Goal: Check status: Check status

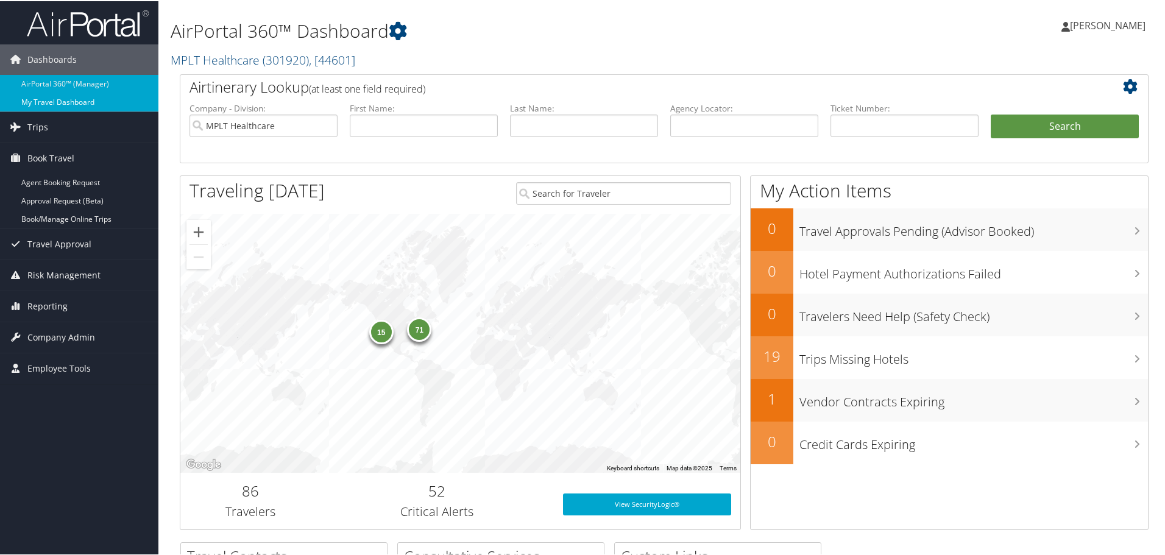
click at [51, 107] on link "My Travel Dashboard" at bounding box center [79, 101] width 158 height 18
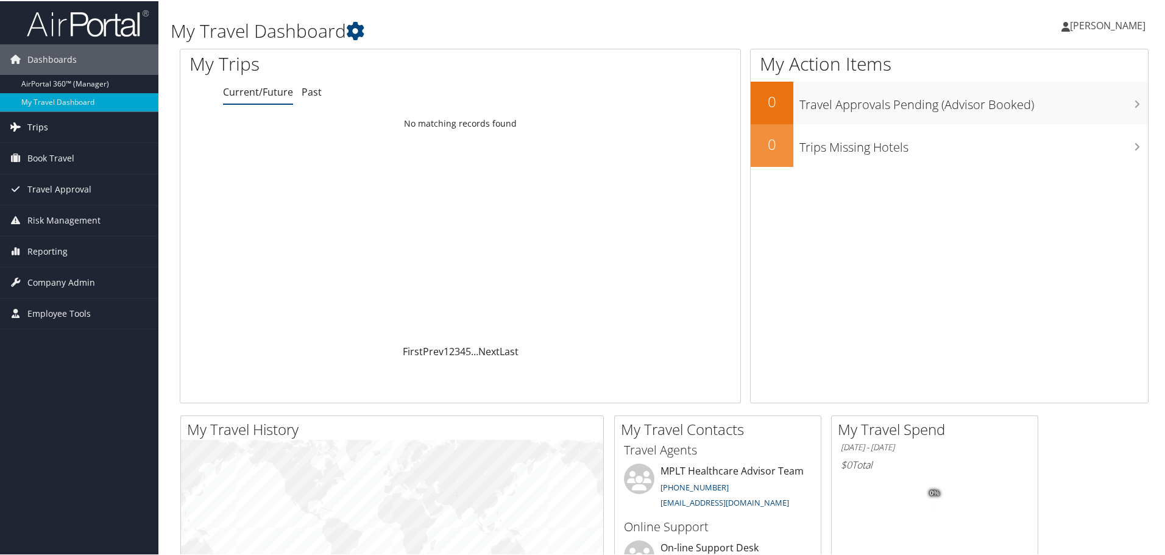
click at [32, 126] on span "Trips" at bounding box center [37, 126] width 21 height 30
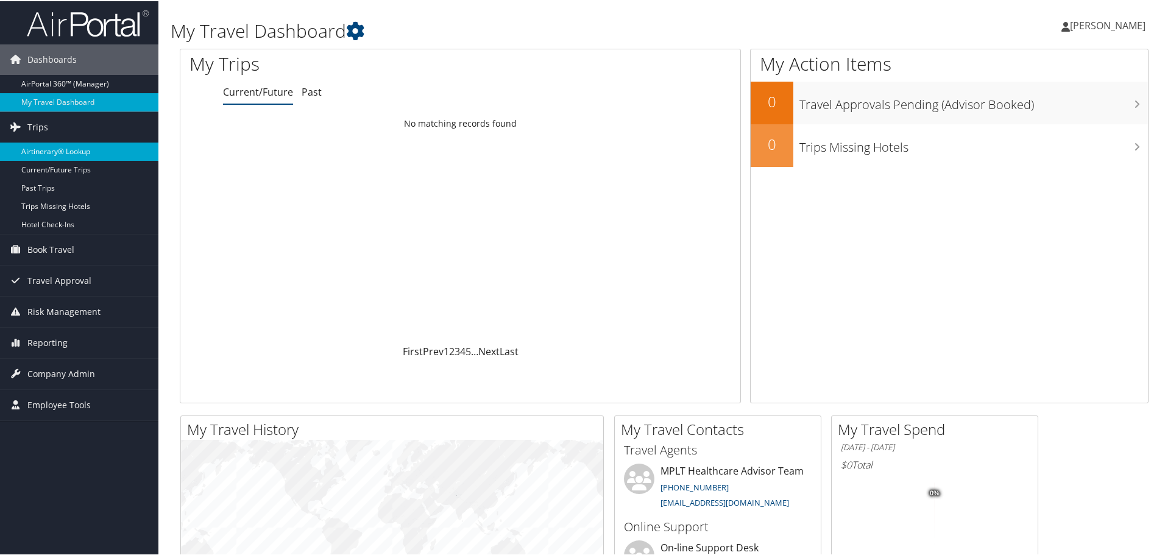
click at [60, 149] on link "Airtinerary® Lookup" at bounding box center [79, 150] width 158 height 18
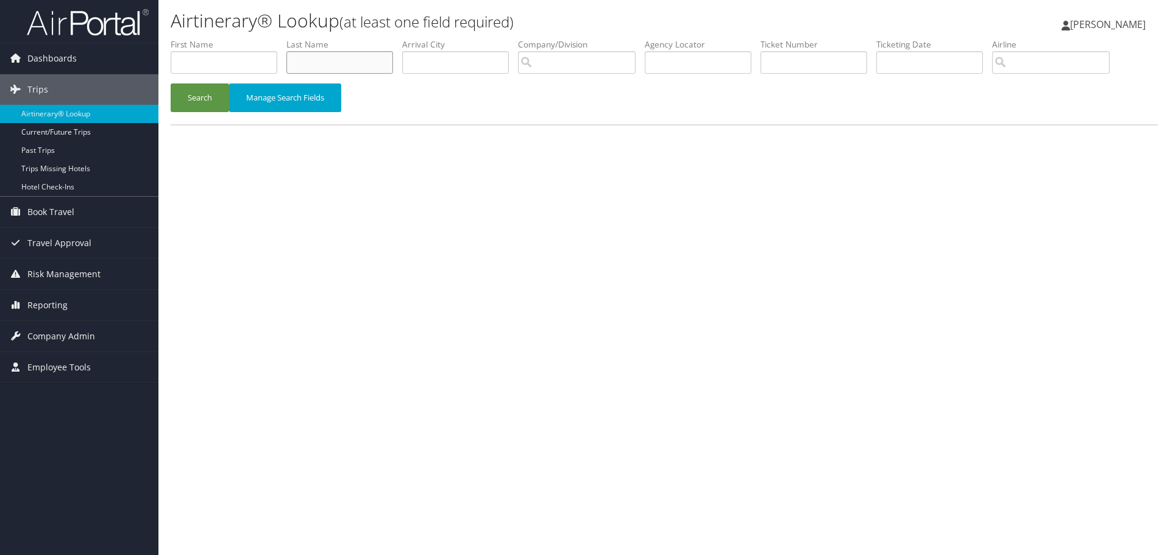
click at [379, 65] on input "text" at bounding box center [339, 62] width 107 height 23
type input "afari"
click at [194, 98] on button "Search" at bounding box center [200, 97] width 58 height 29
